Goal: Task Accomplishment & Management: Use online tool/utility

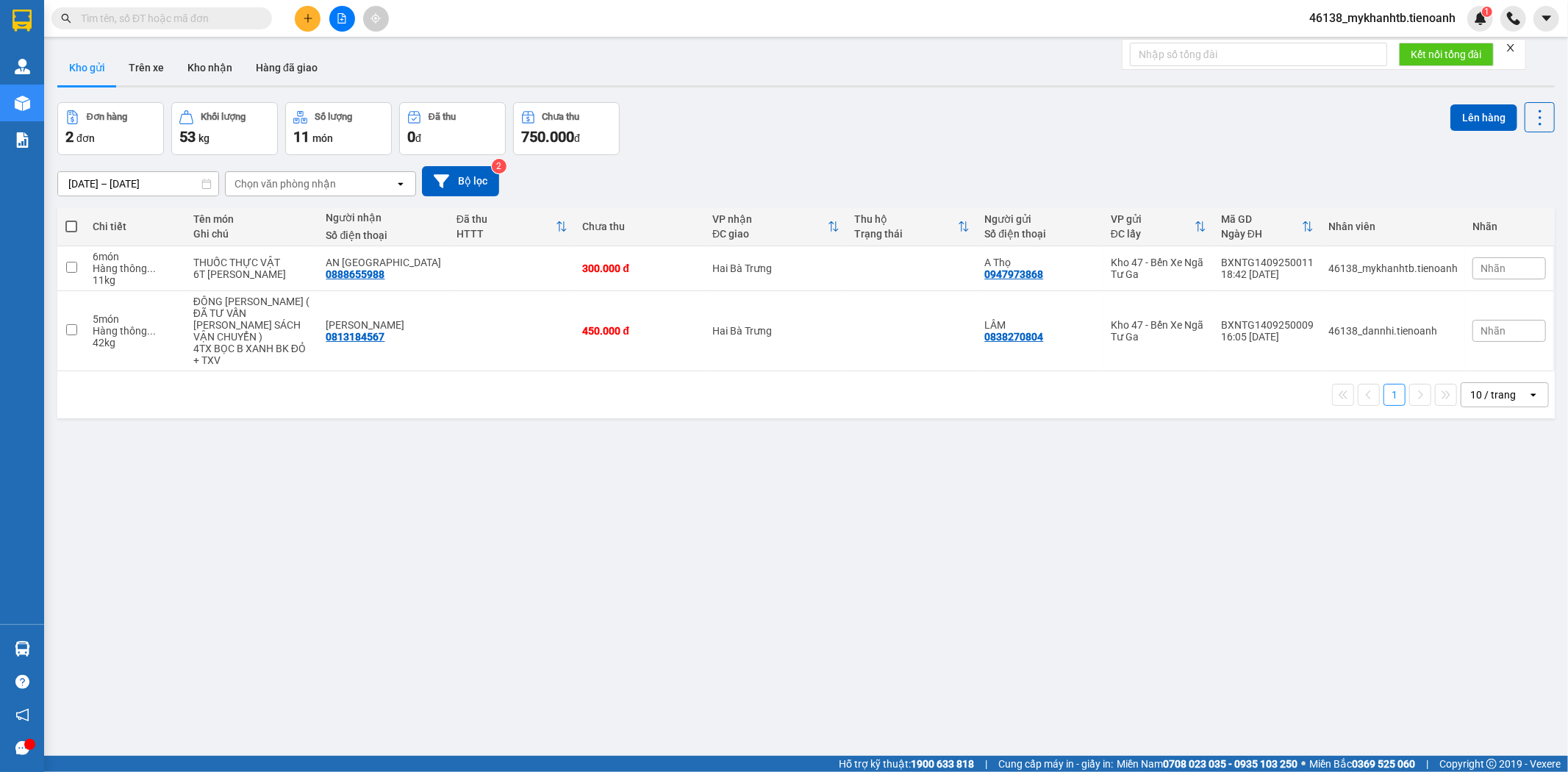
click at [173, 17] on input "text" at bounding box center [167, 18] width 174 height 16
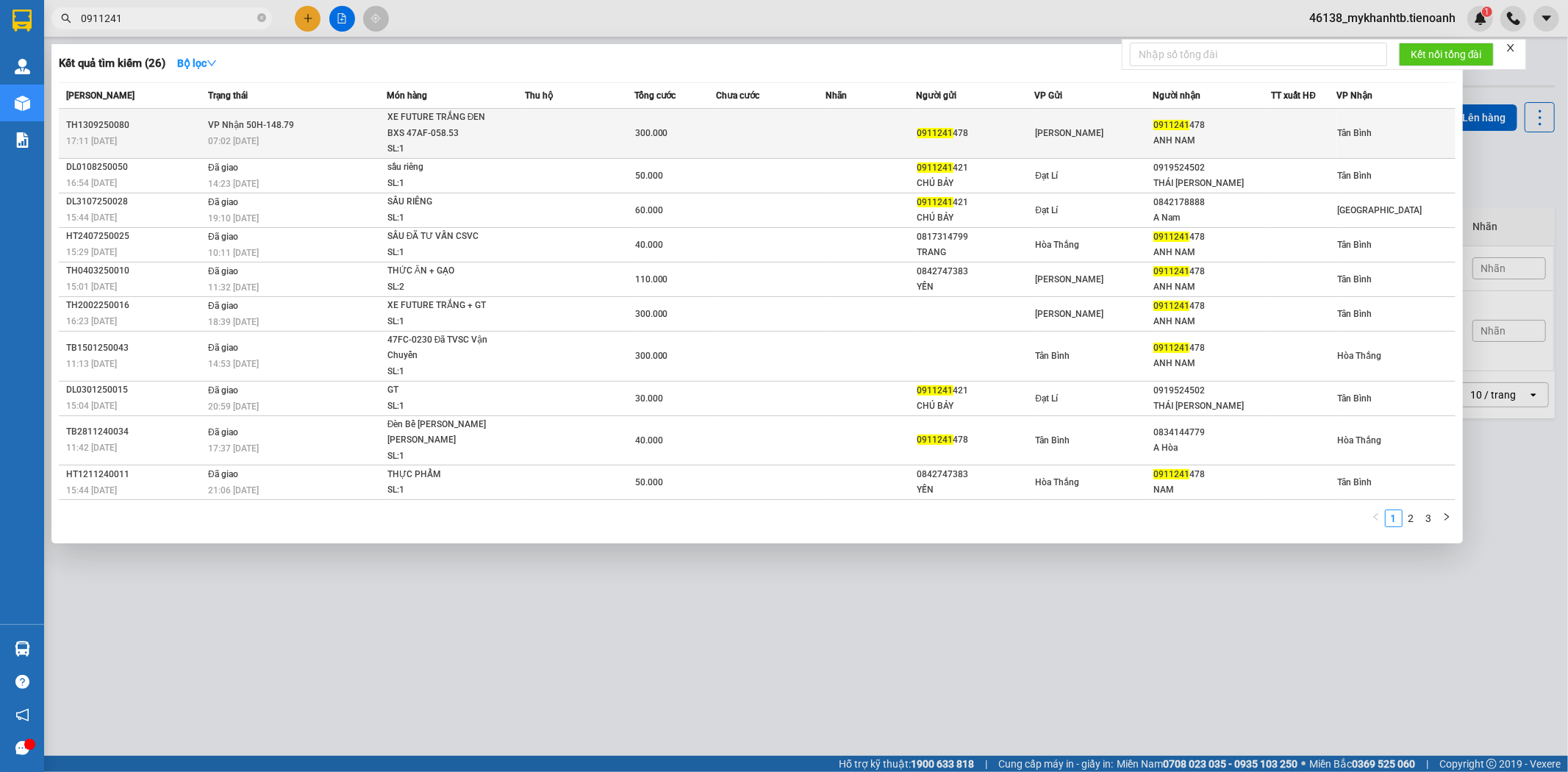
type input "0911241"
click at [202, 126] on div "TH1309250080" at bounding box center [134, 126] width 137 height 16
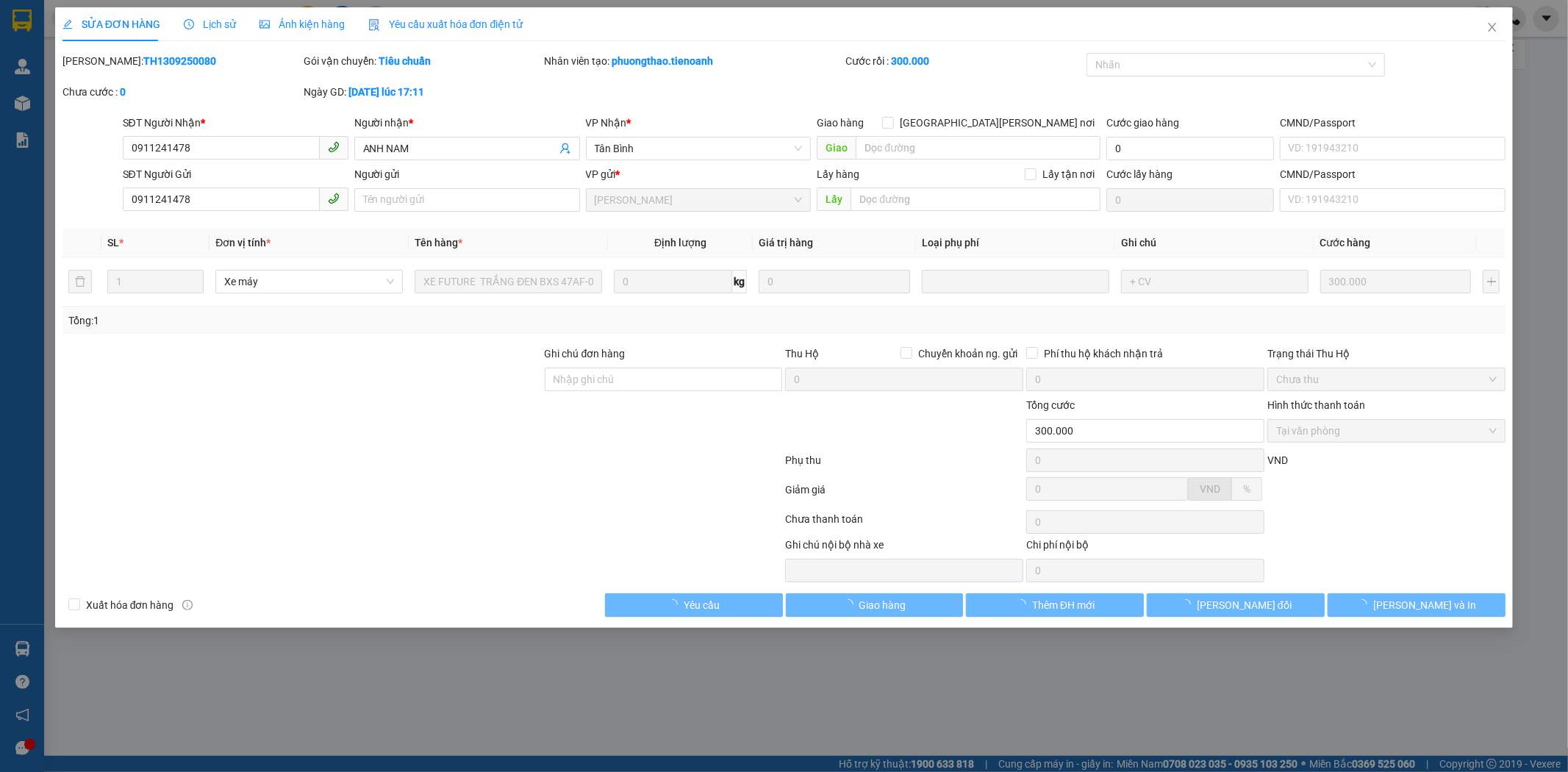
type input "0911241478"
type input "ANH NAM"
type input "0911241478"
type input "300.000"
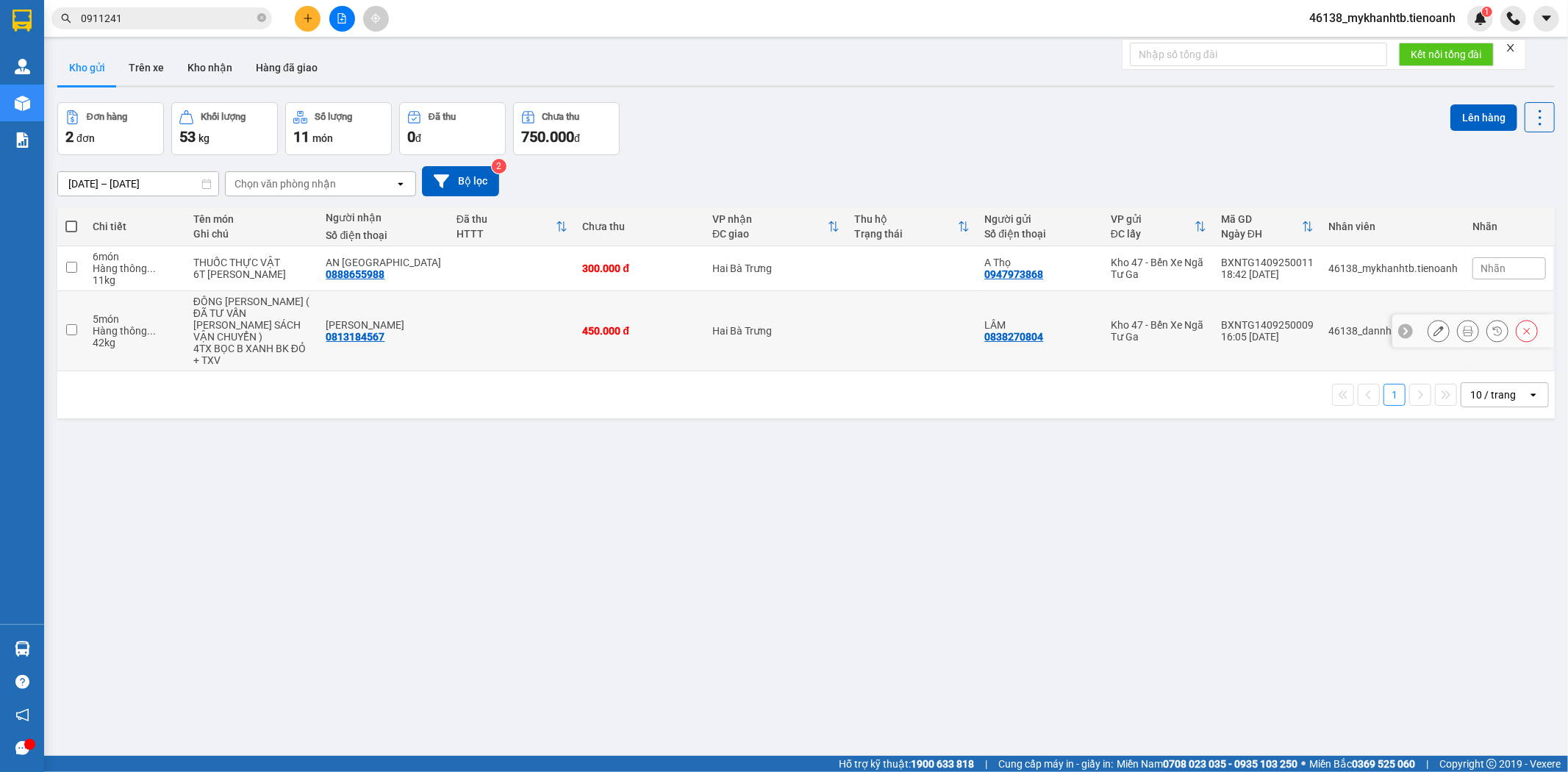
click at [76, 324] on input "checkbox" at bounding box center [71, 330] width 11 height 11
checkbox input "true"
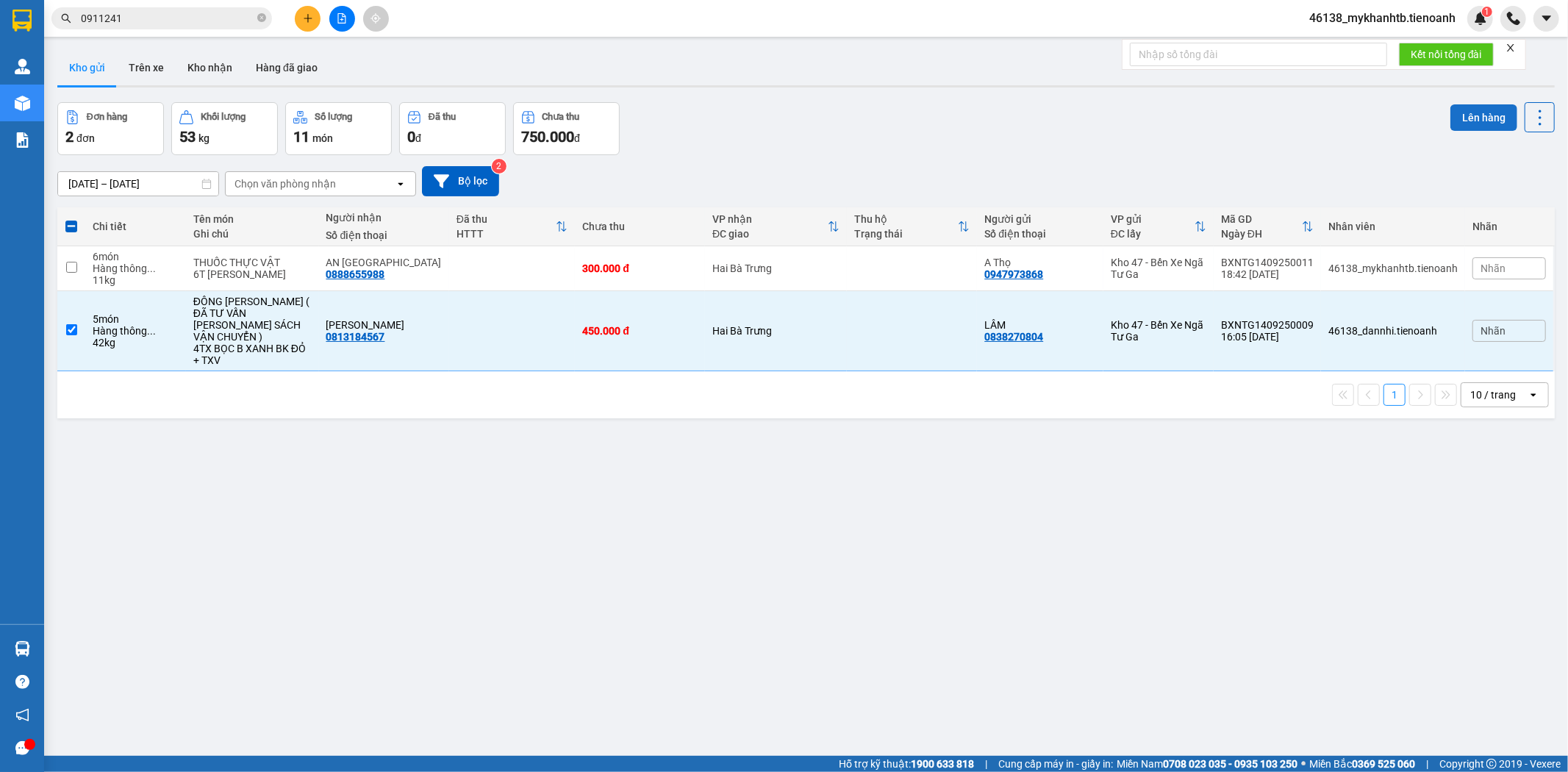
click at [1464, 119] on button "Lên hàng" at bounding box center [1483, 118] width 67 height 27
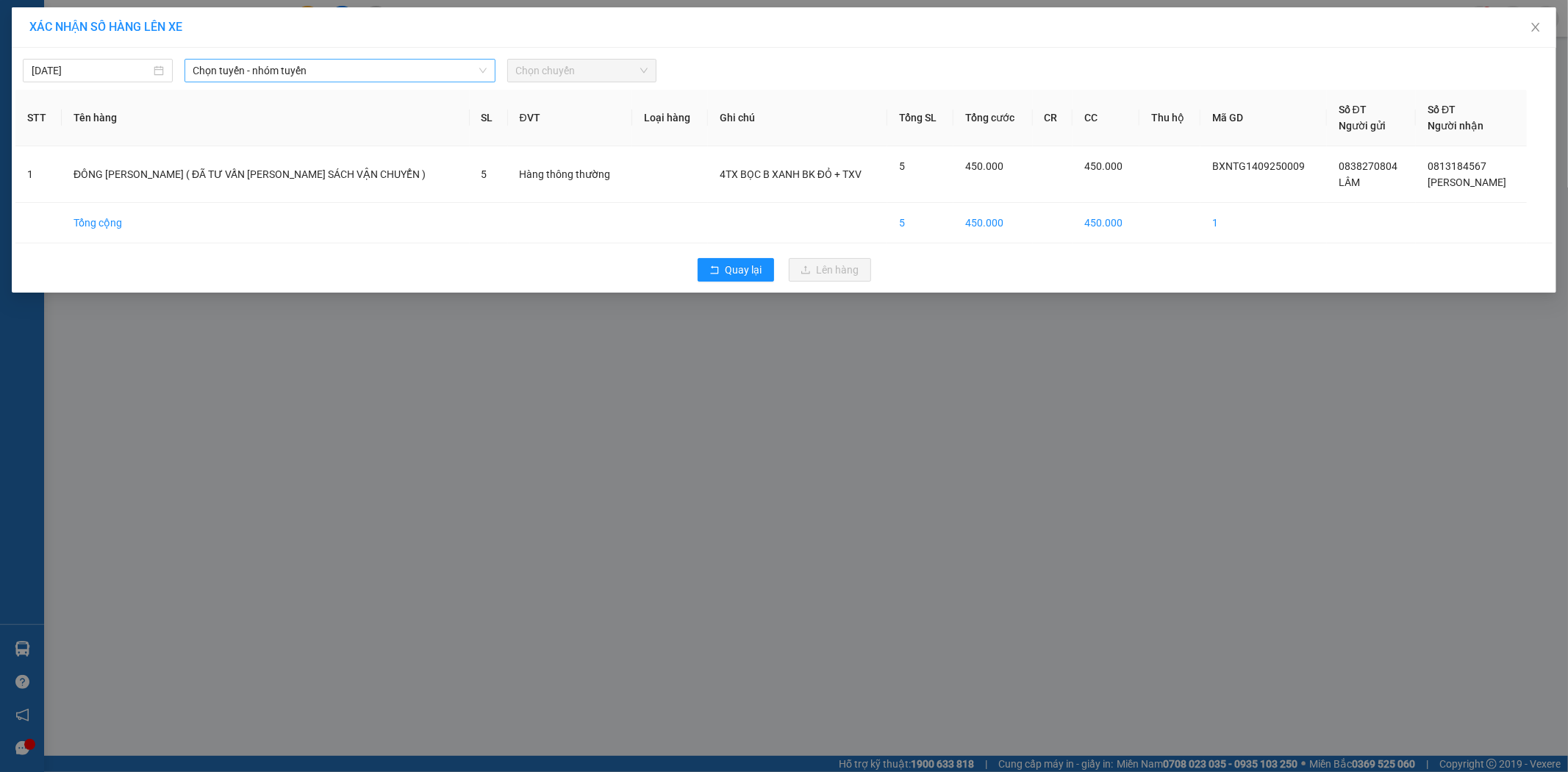
click at [258, 74] on span "Chọn tuyến - nhóm tuyến" at bounding box center [340, 71] width 294 height 22
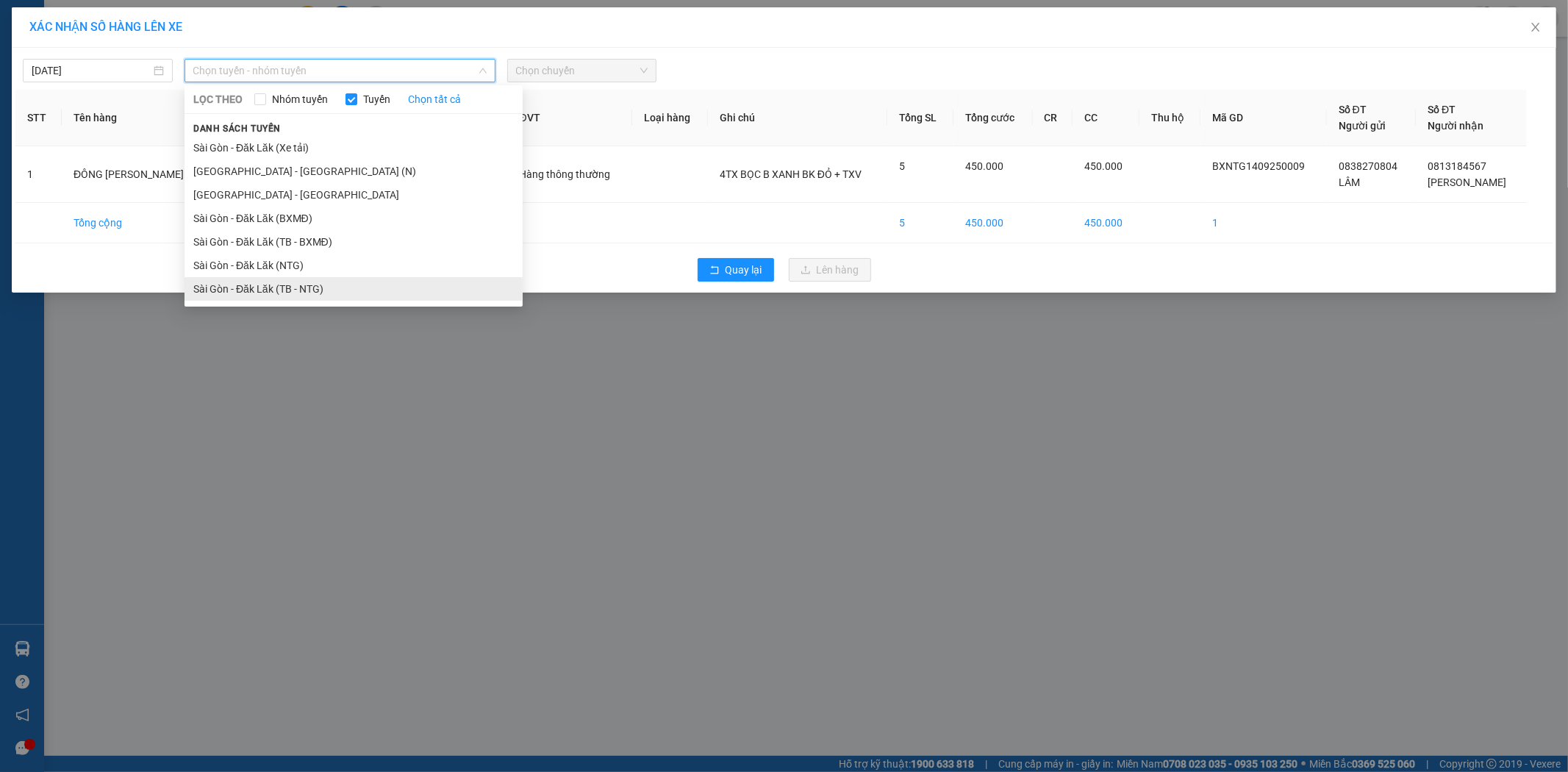
click at [309, 291] on li "Sài Gòn - Đăk Lăk (TB - NTG)" at bounding box center [353, 289] width 338 height 24
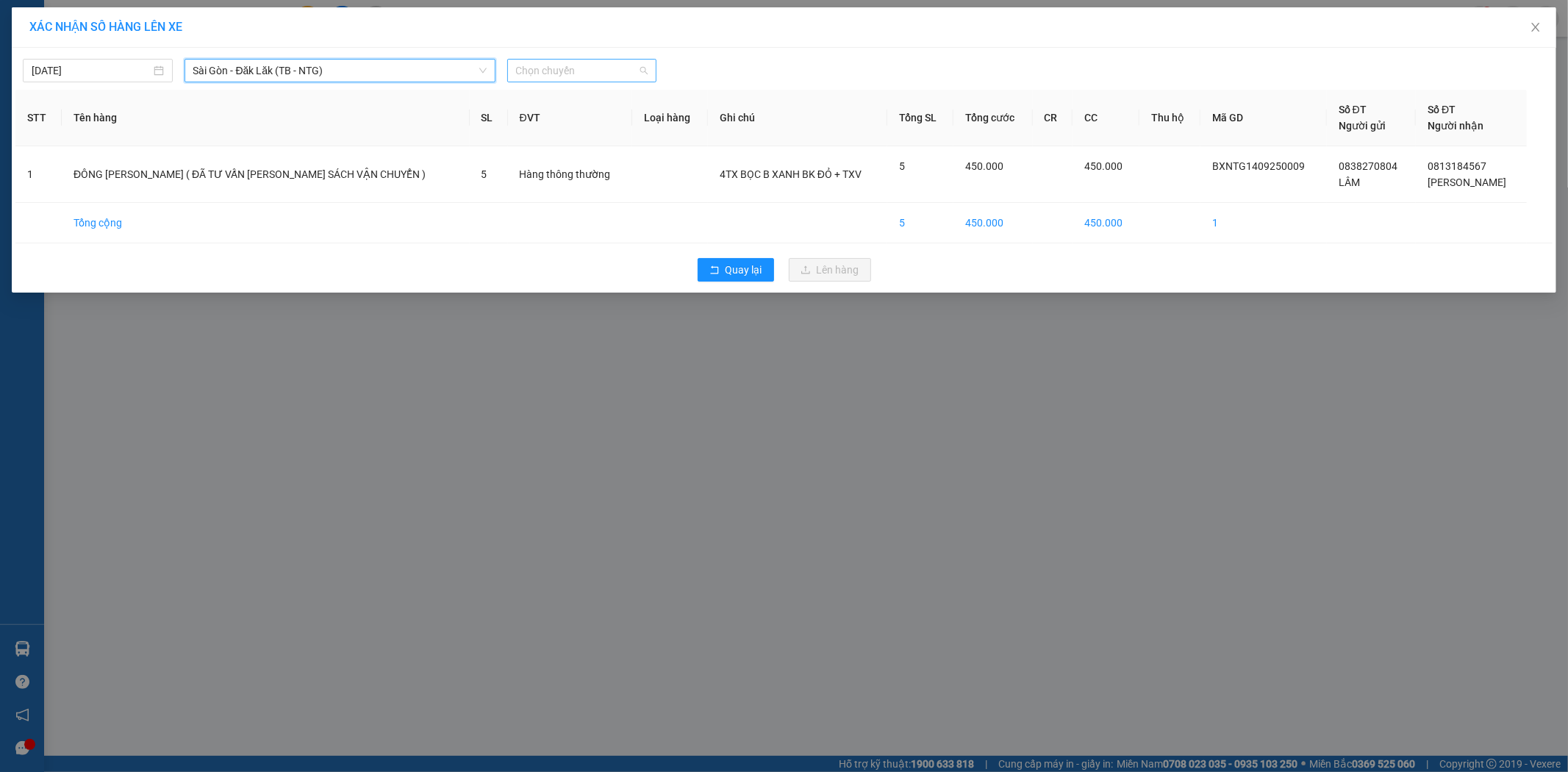
click at [547, 75] on span "Chọn chuyến" at bounding box center [582, 71] width 133 height 22
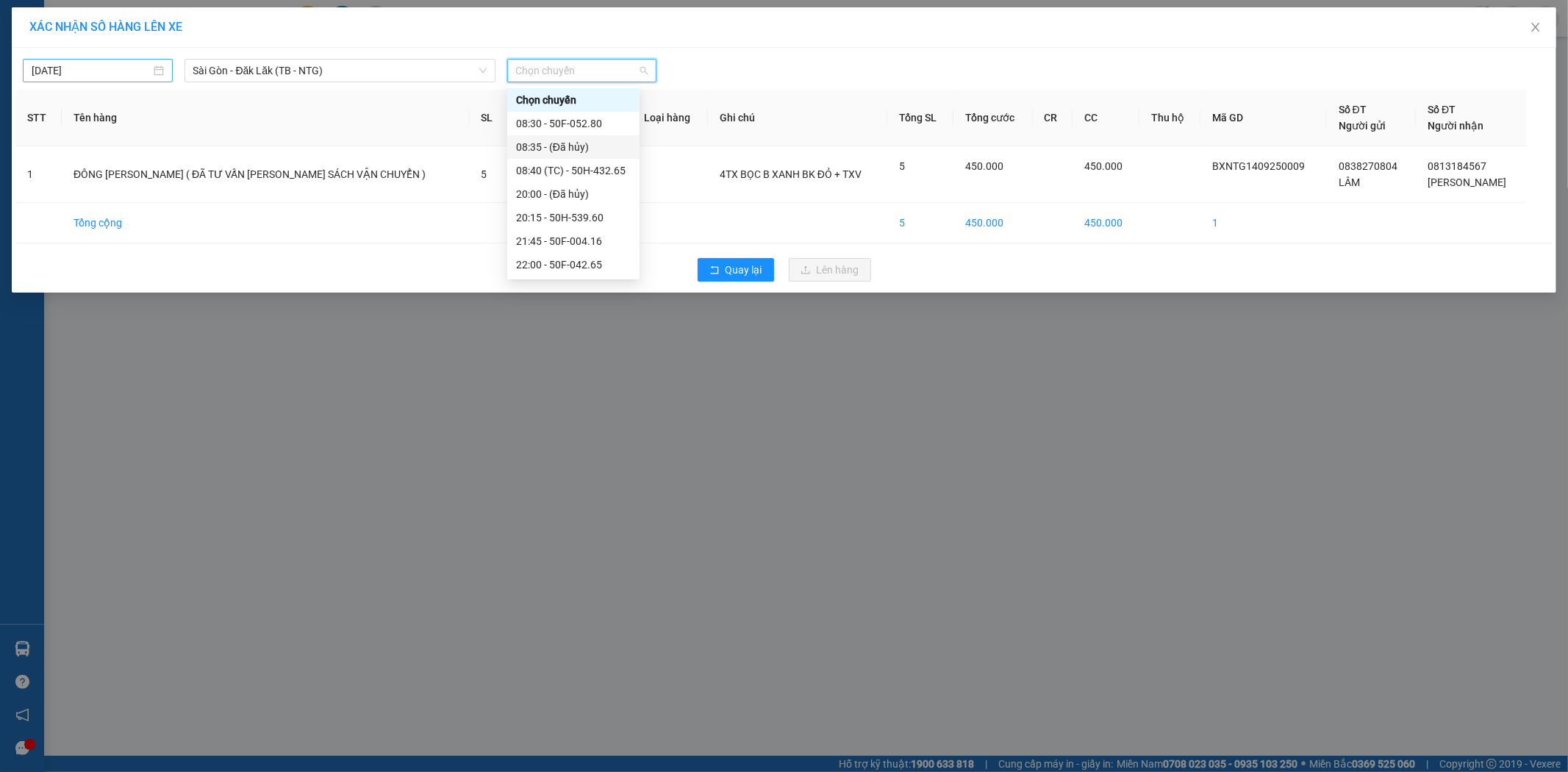
click at [66, 71] on input "15/09/2025" at bounding box center [91, 71] width 119 height 16
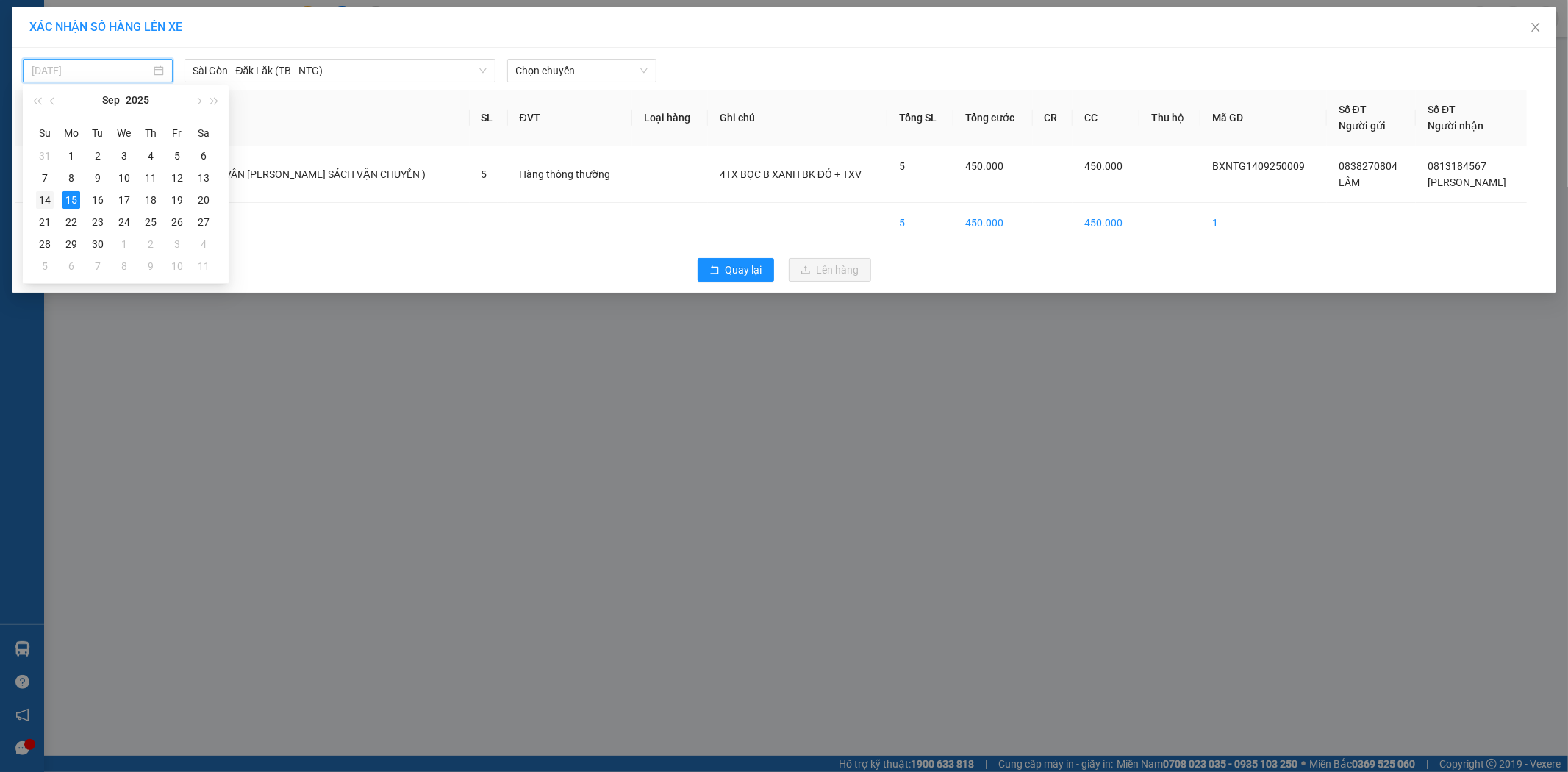
click at [46, 195] on div "14" at bounding box center [45, 199] width 17 height 17
type input "14/09/2025"
click at [555, 72] on span "Chọn chuyến" at bounding box center [582, 71] width 133 height 22
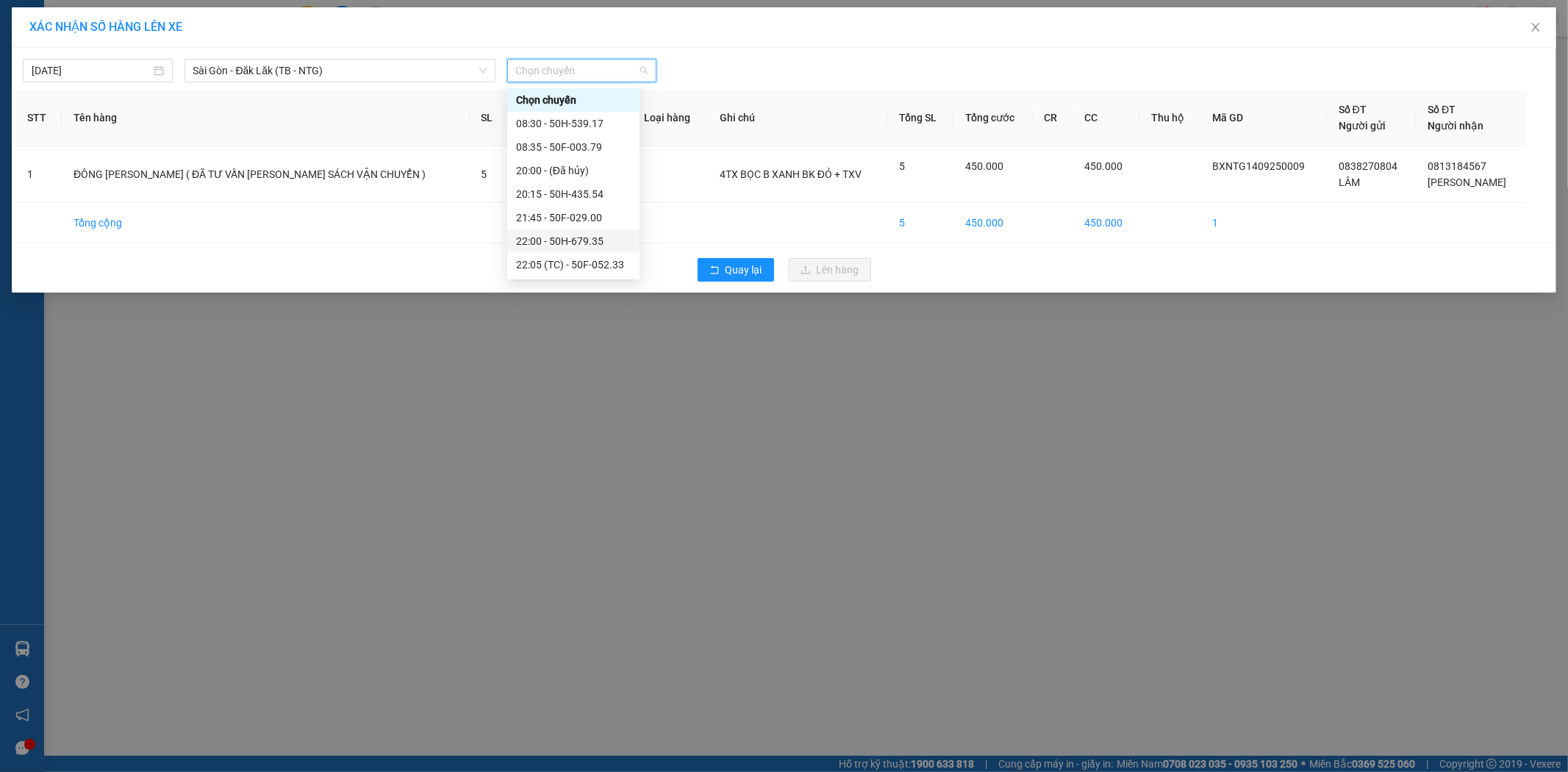
click at [579, 238] on div "22:00 - 50H-679.35" at bounding box center [573, 241] width 115 height 16
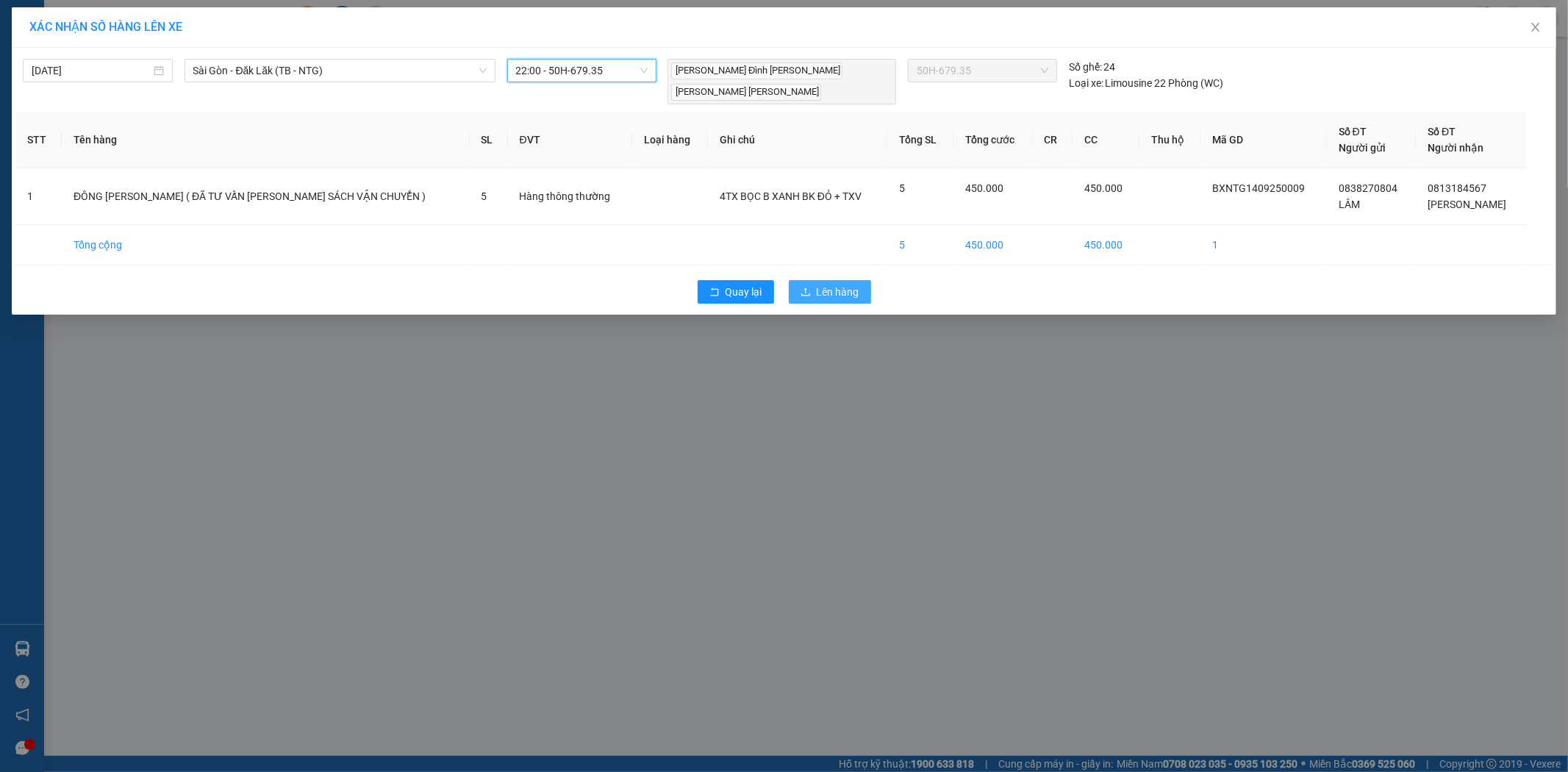
click at [855, 284] on span "Lên hàng" at bounding box center [838, 291] width 42 height 16
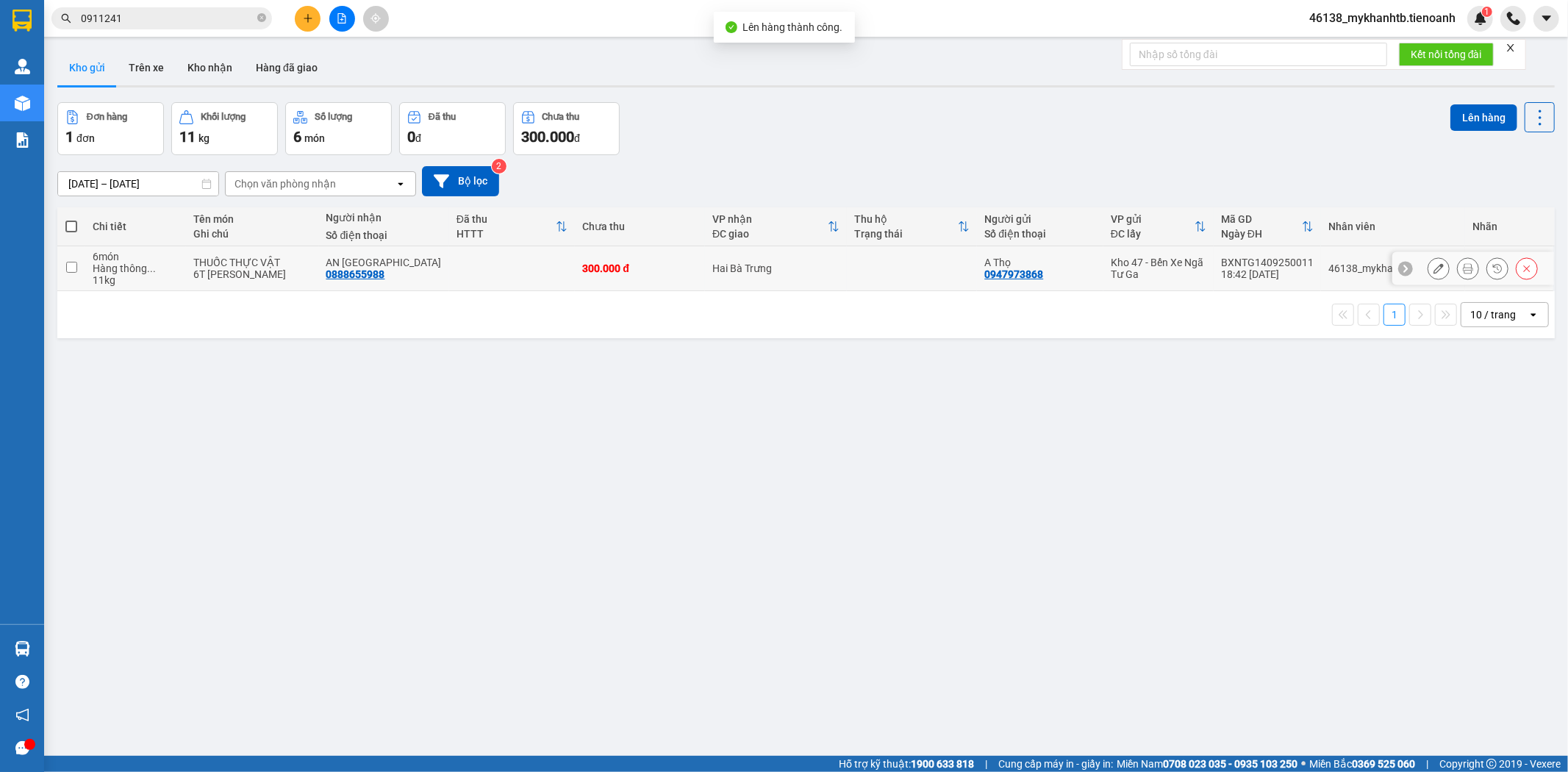
click at [69, 269] on input "checkbox" at bounding box center [71, 267] width 11 height 11
checkbox input "true"
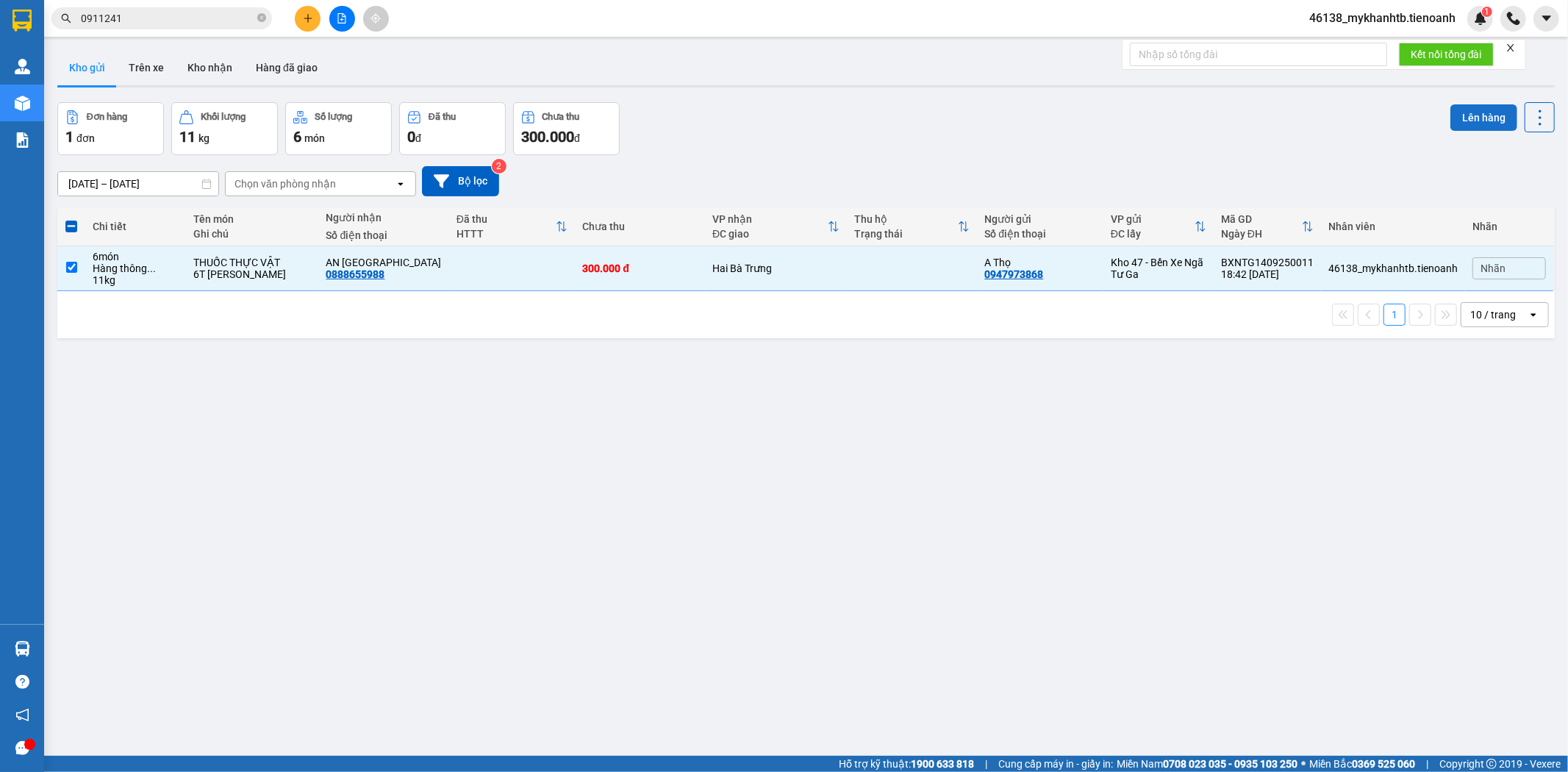
click at [1457, 110] on button "Lên hàng" at bounding box center [1483, 118] width 67 height 27
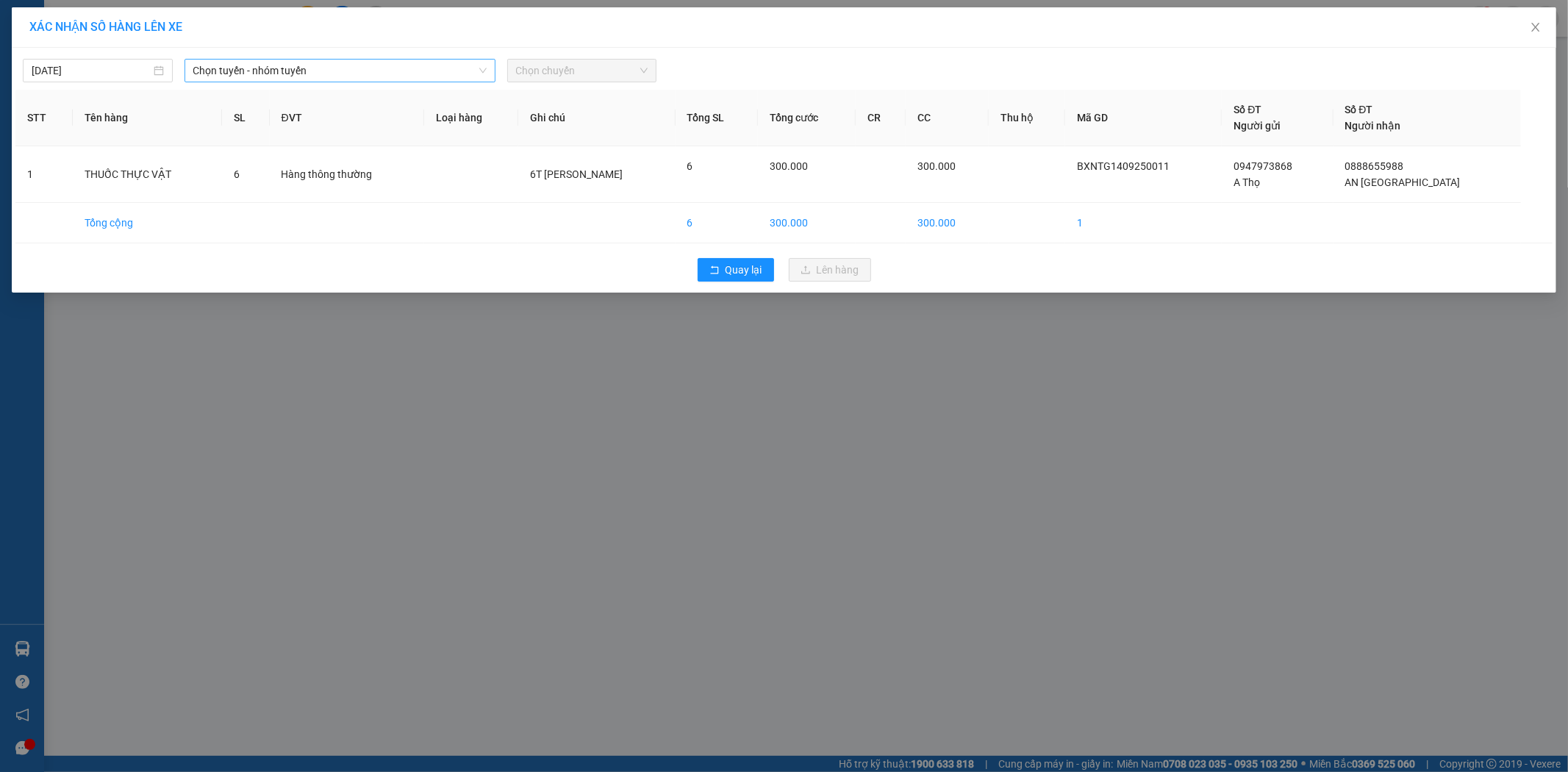
click at [316, 69] on span "Chọn tuyến - nhóm tuyến" at bounding box center [340, 71] width 294 height 22
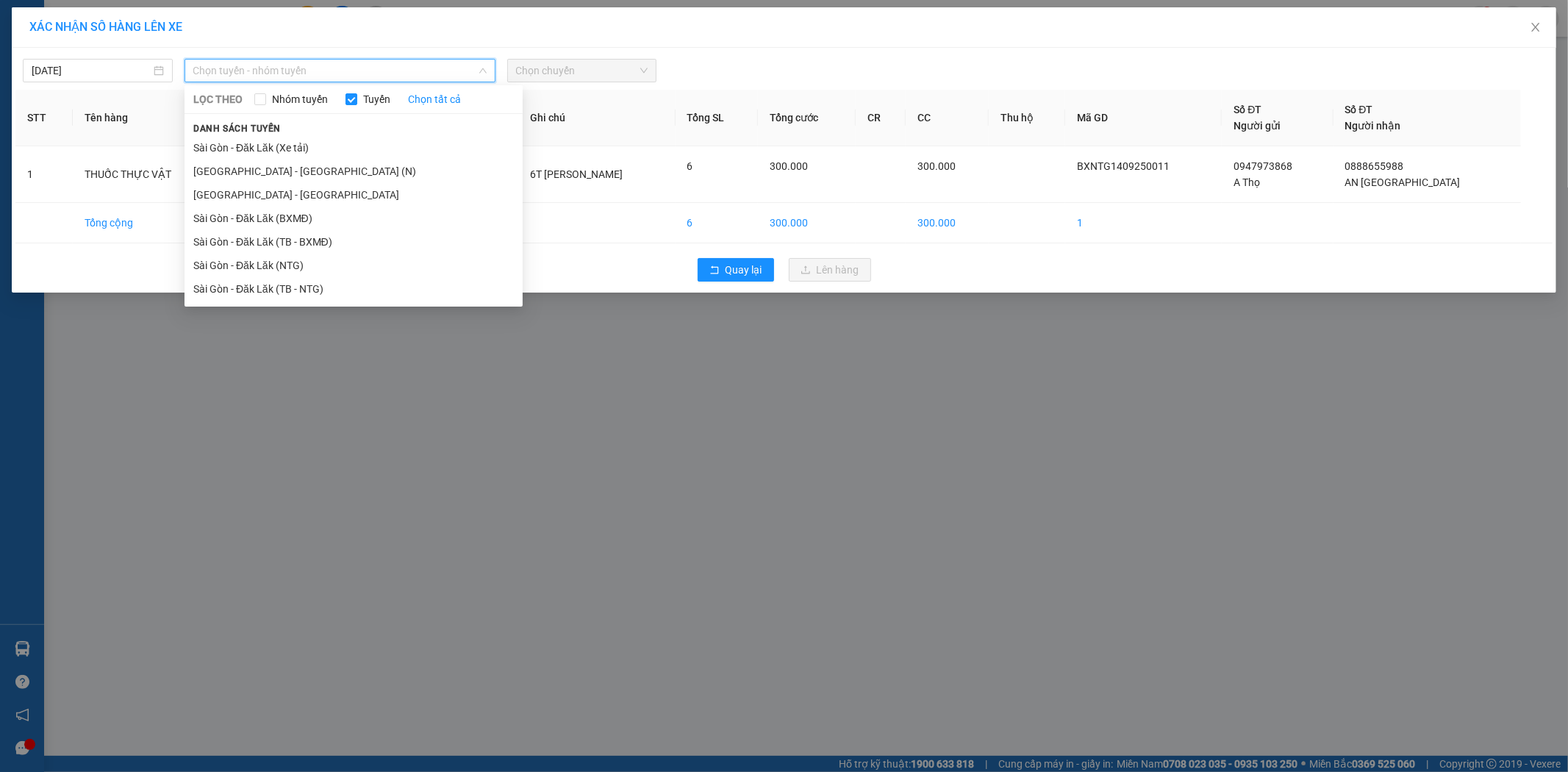
click at [305, 288] on li "Sài Gòn - Đăk Lăk (TB - NTG)" at bounding box center [353, 289] width 338 height 24
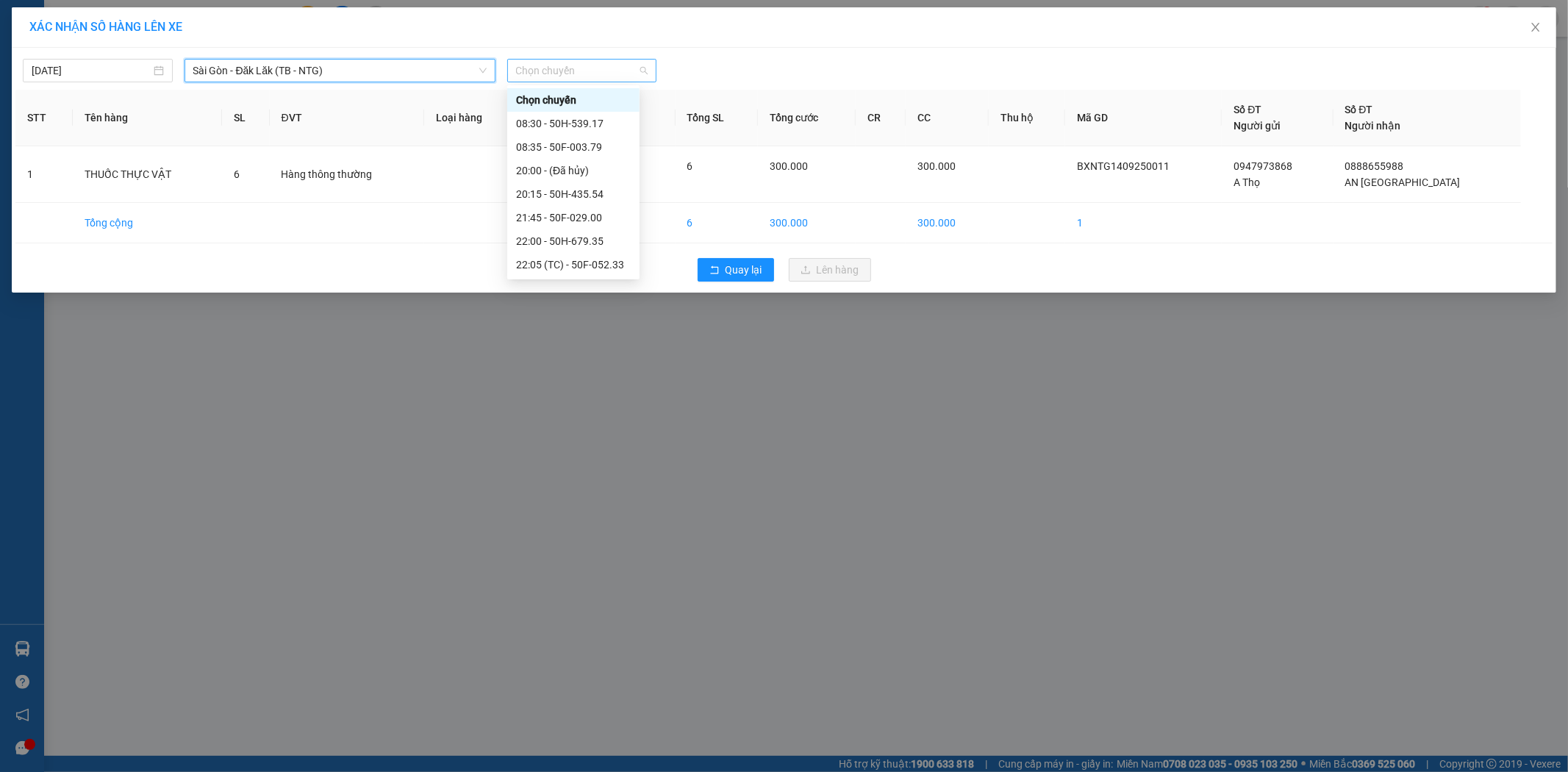
click at [618, 61] on span "Chọn chuyến" at bounding box center [582, 71] width 133 height 22
click at [583, 259] on div "23:10 - 50F-029.46" at bounding box center [573, 265] width 115 height 16
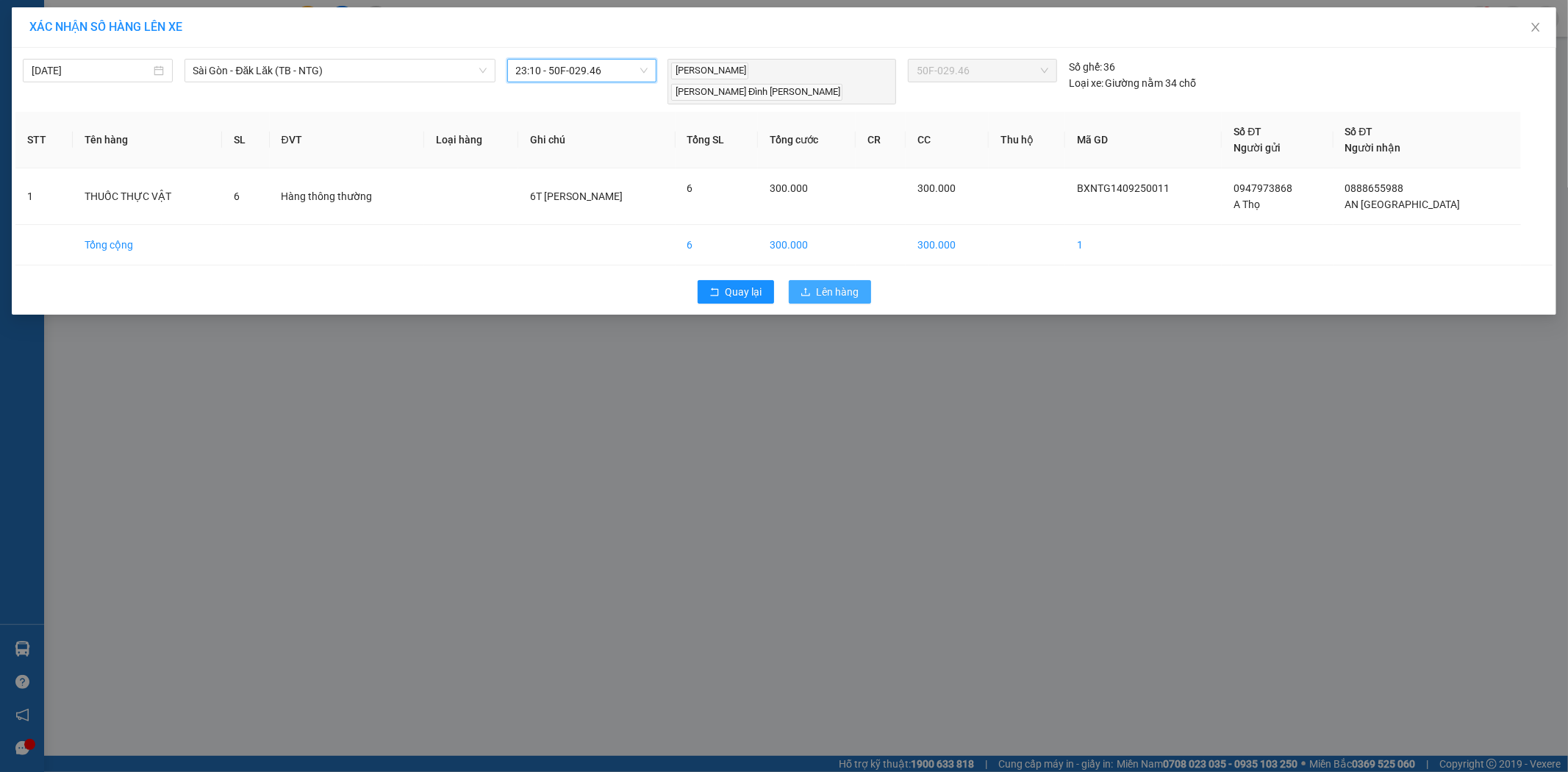
click at [833, 284] on span "Lên hàng" at bounding box center [838, 291] width 42 height 16
